Goal: Information Seeking & Learning: Learn about a topic

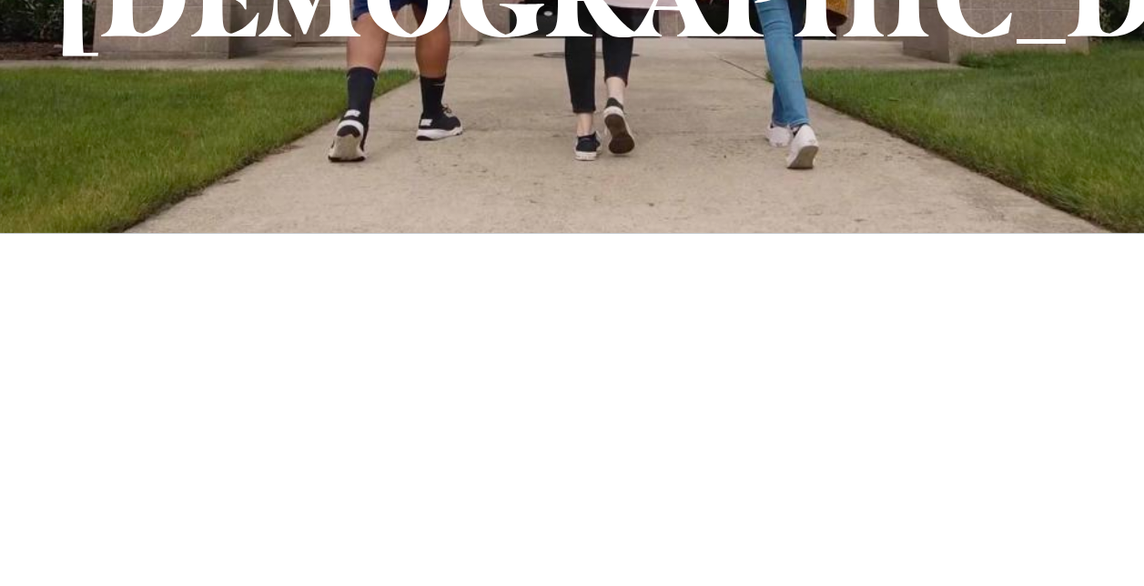
scroll to position [589, 0]
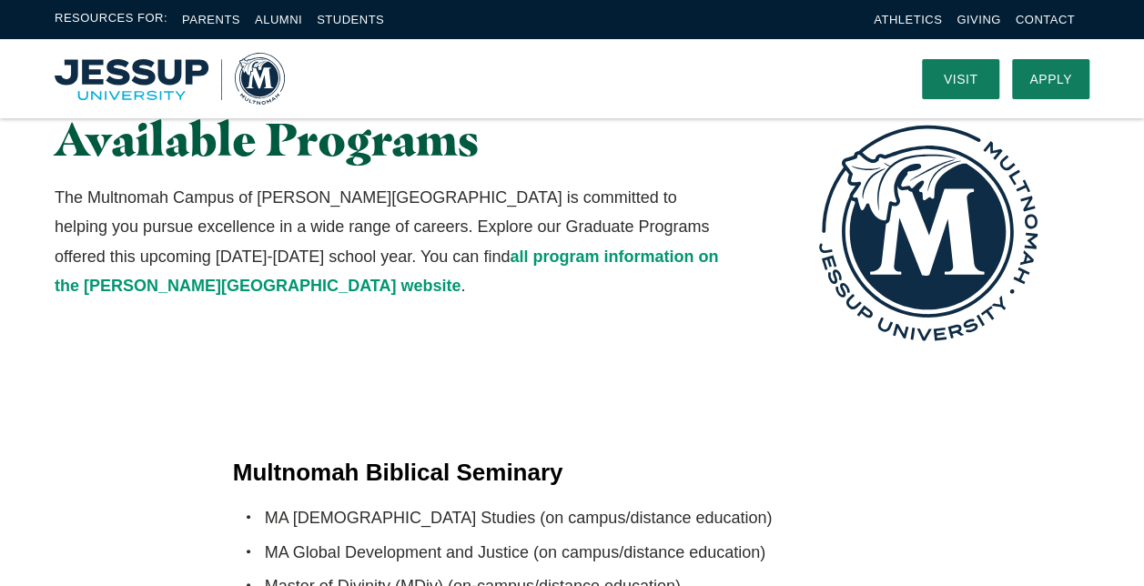
scroll to position [3365, 0]
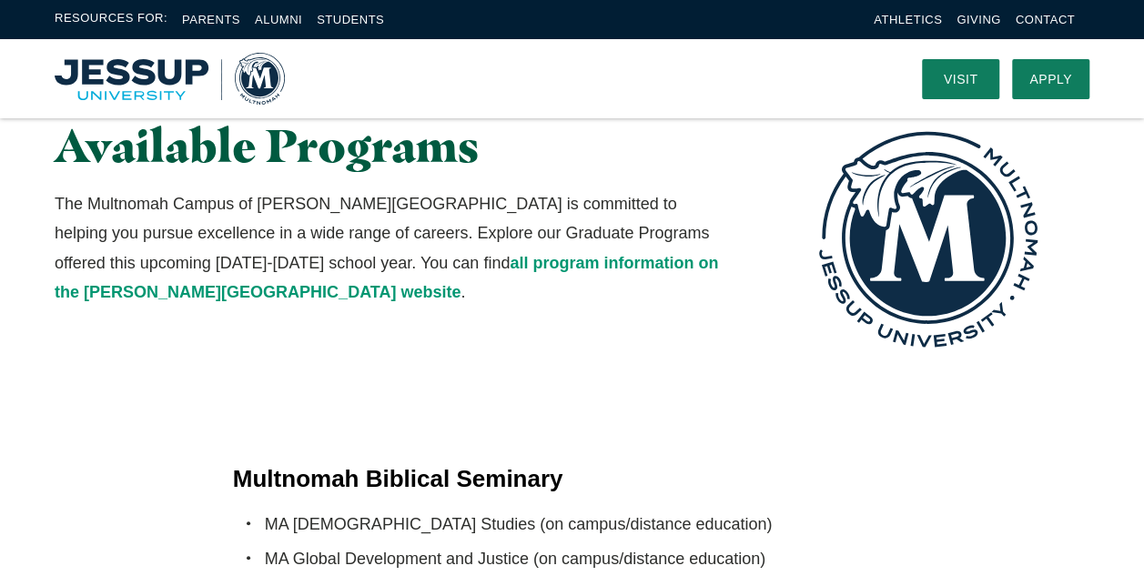
click at [858, 509] on ul "MA [DEMOGRAPHIC_DATA] Studies (on campus/distance education) MA Global Developm…" at bounding box center [572, 575] width 679 height 132
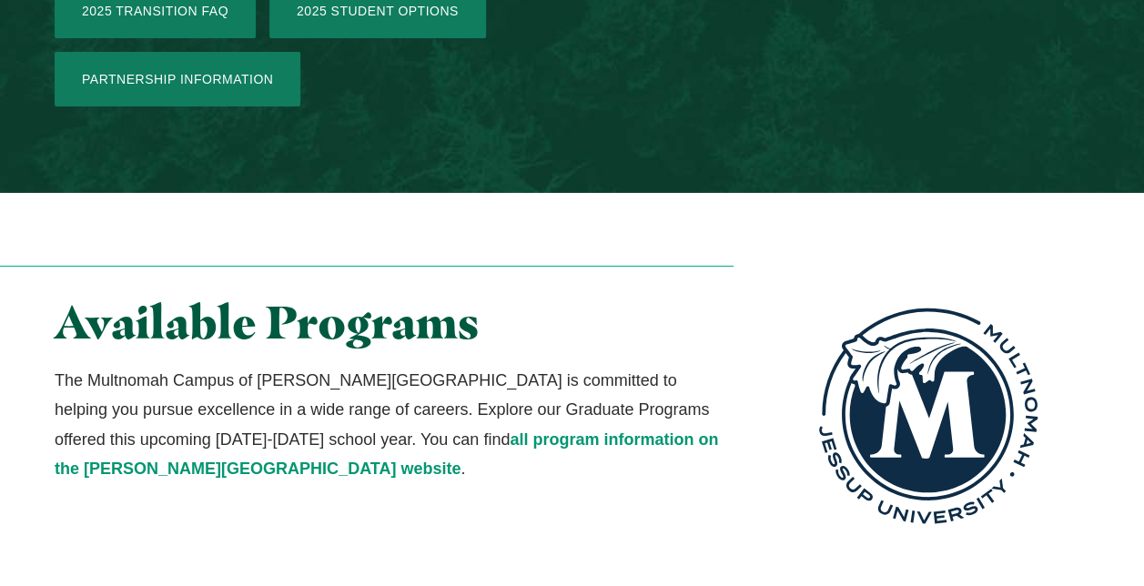
scroll to position [3225, 0]
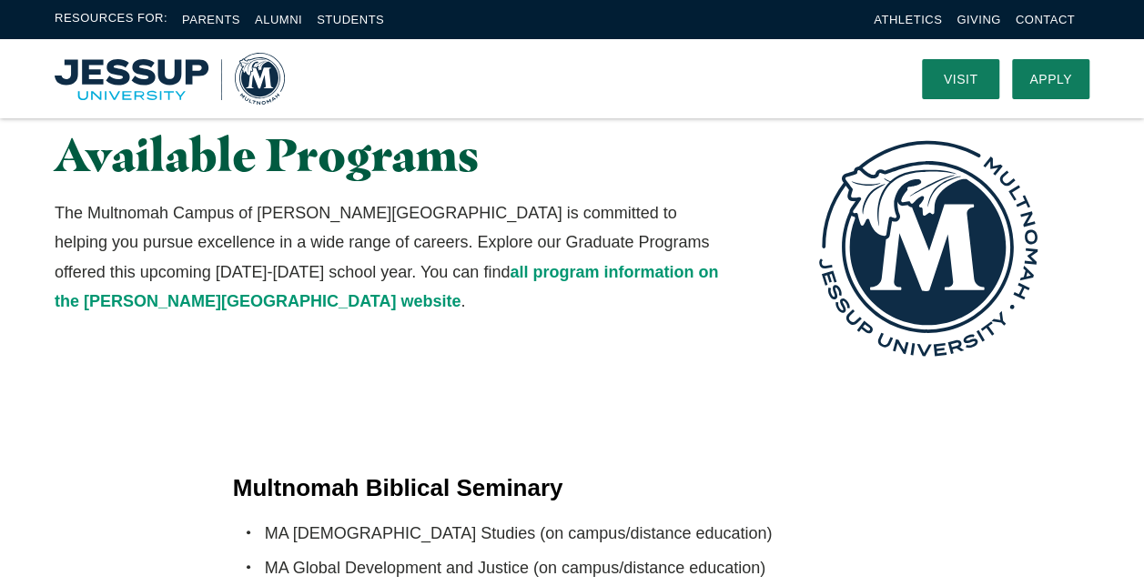
scroll to position [3262, 0]
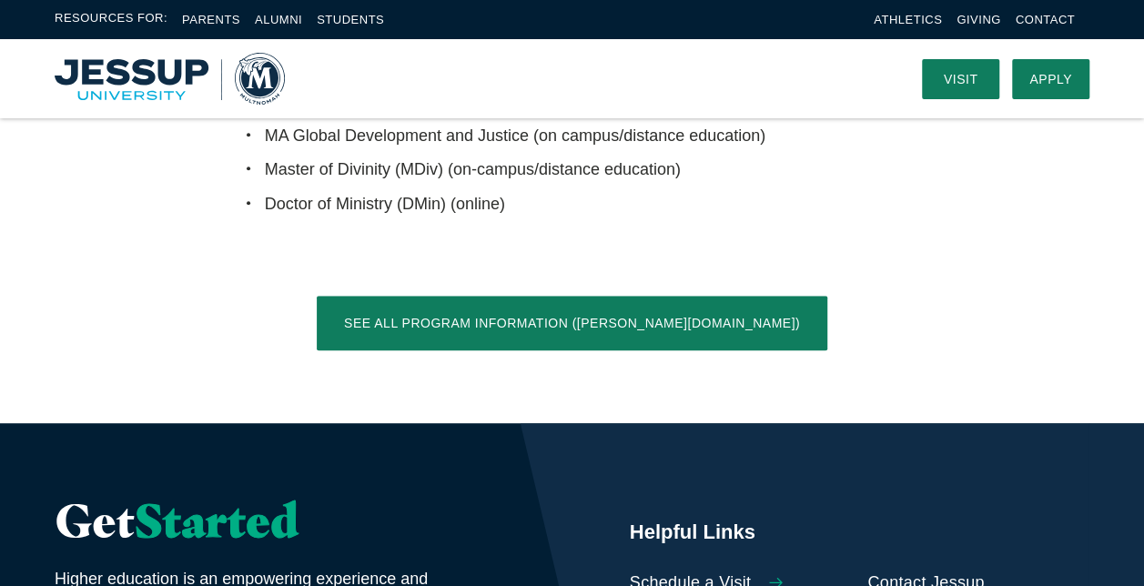
scroll to position [3718, 0]
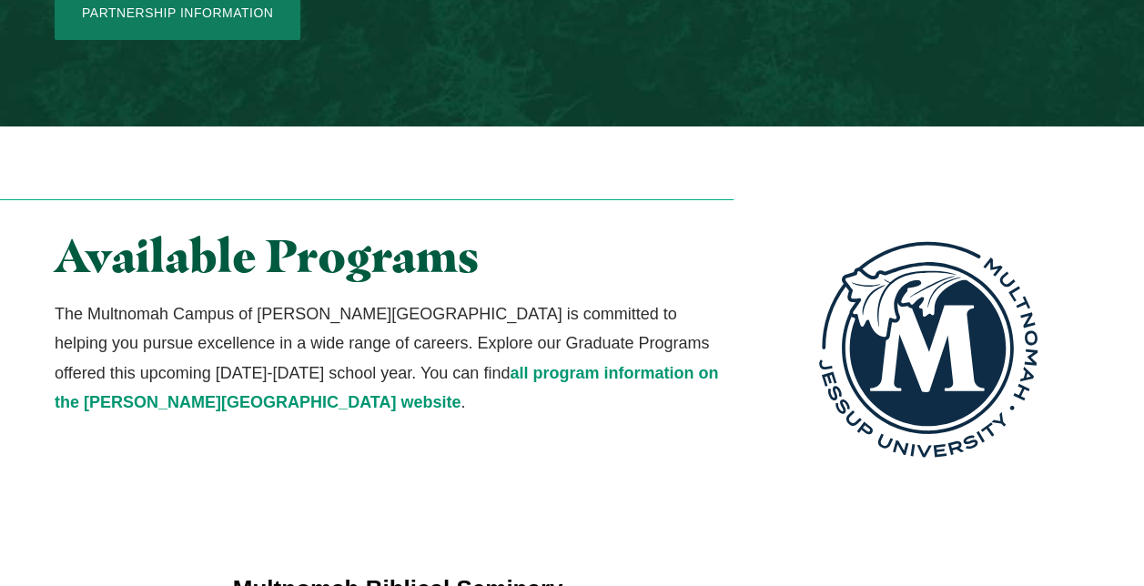
scroll to position [3266, 0]
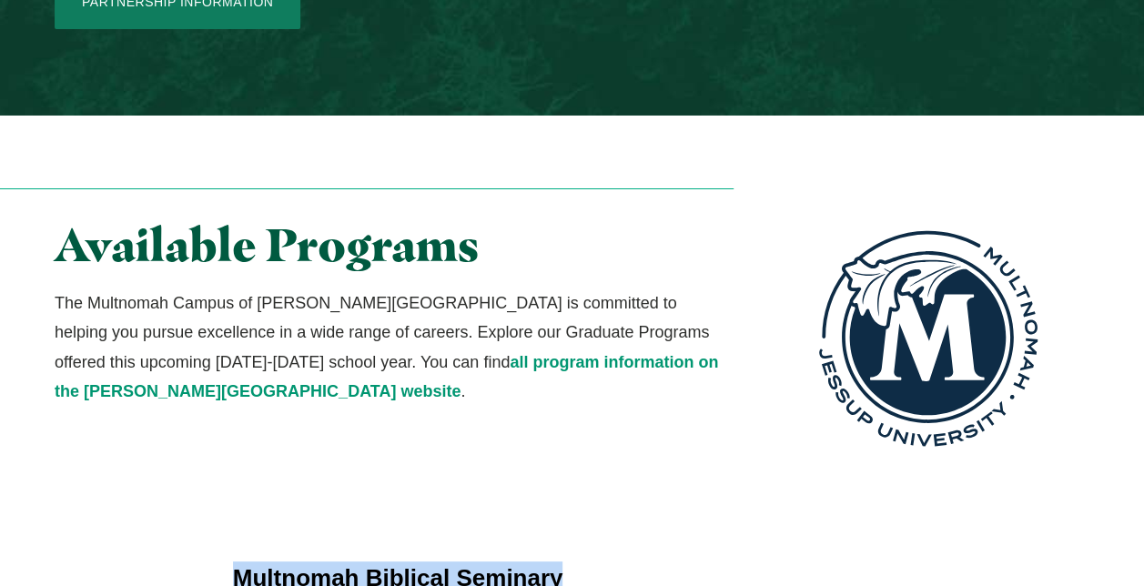
drag, startPoint x: 566, startPoint y: 214, endPoint x: 214, endPoint y: 217, distance: 352.1
copy h4 "Multnomah Biblical Seminary"
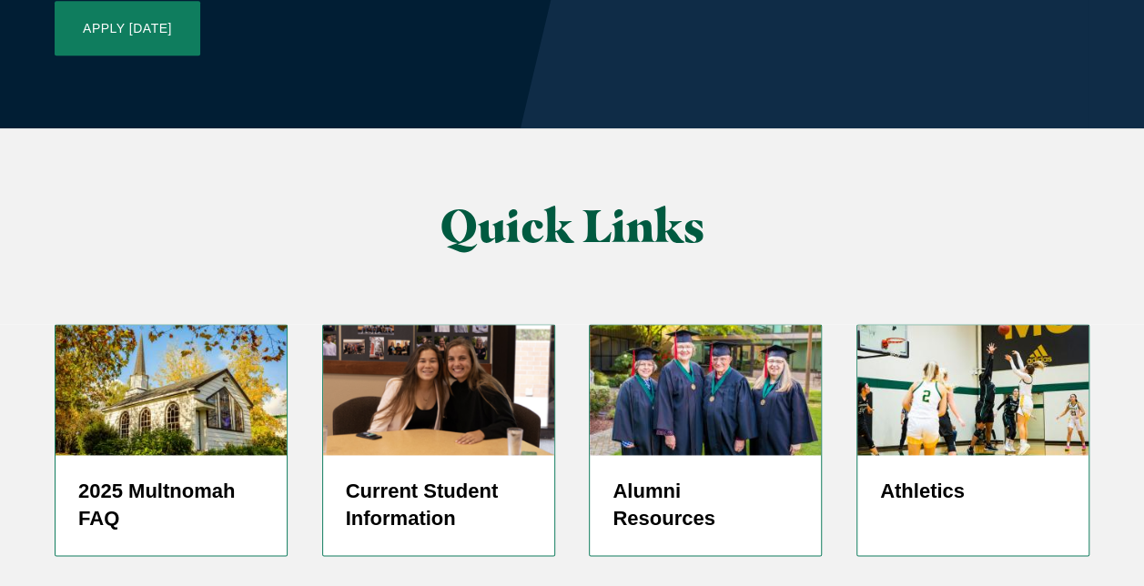
scroll to position [4503, 0]
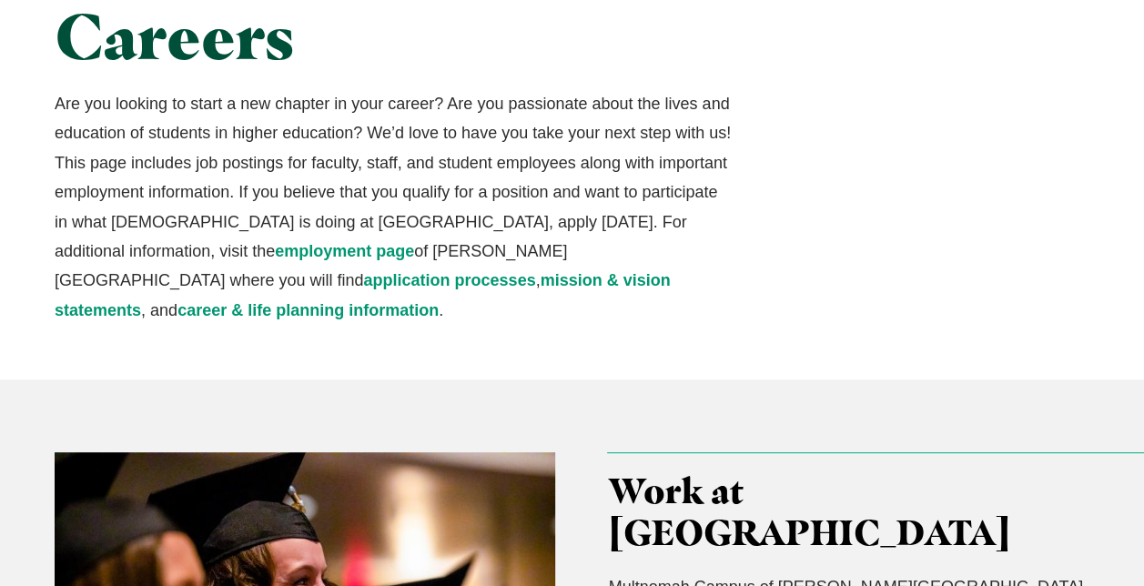
scroll to position [546, 0]
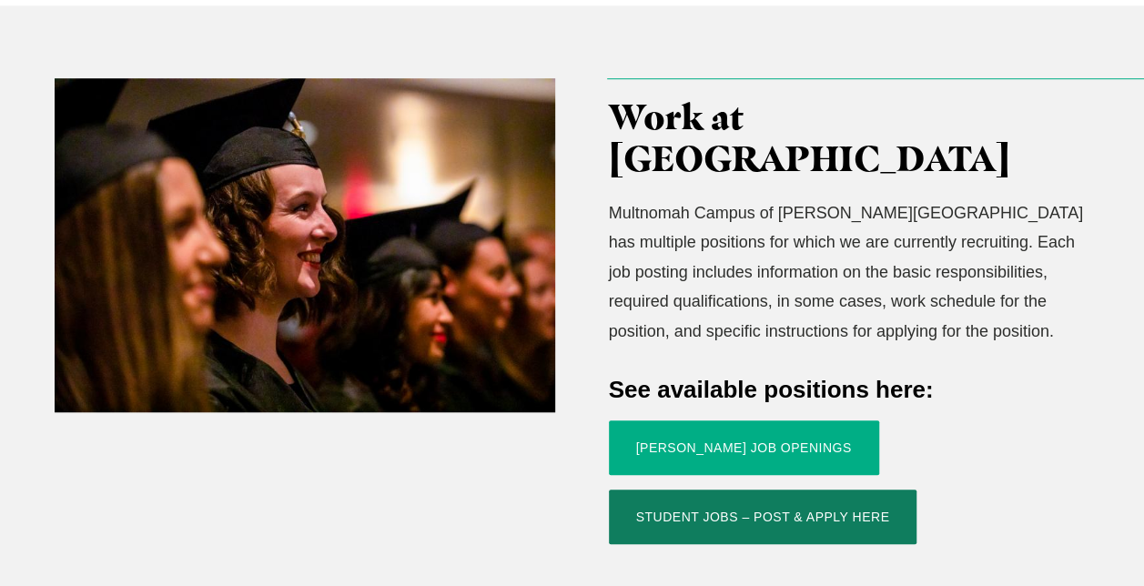
click at [695, 420] on link "Jessup Job Openings" at bounding box center [744, 447] width 270 height 55
